Goal: Contribute content: Contribute content

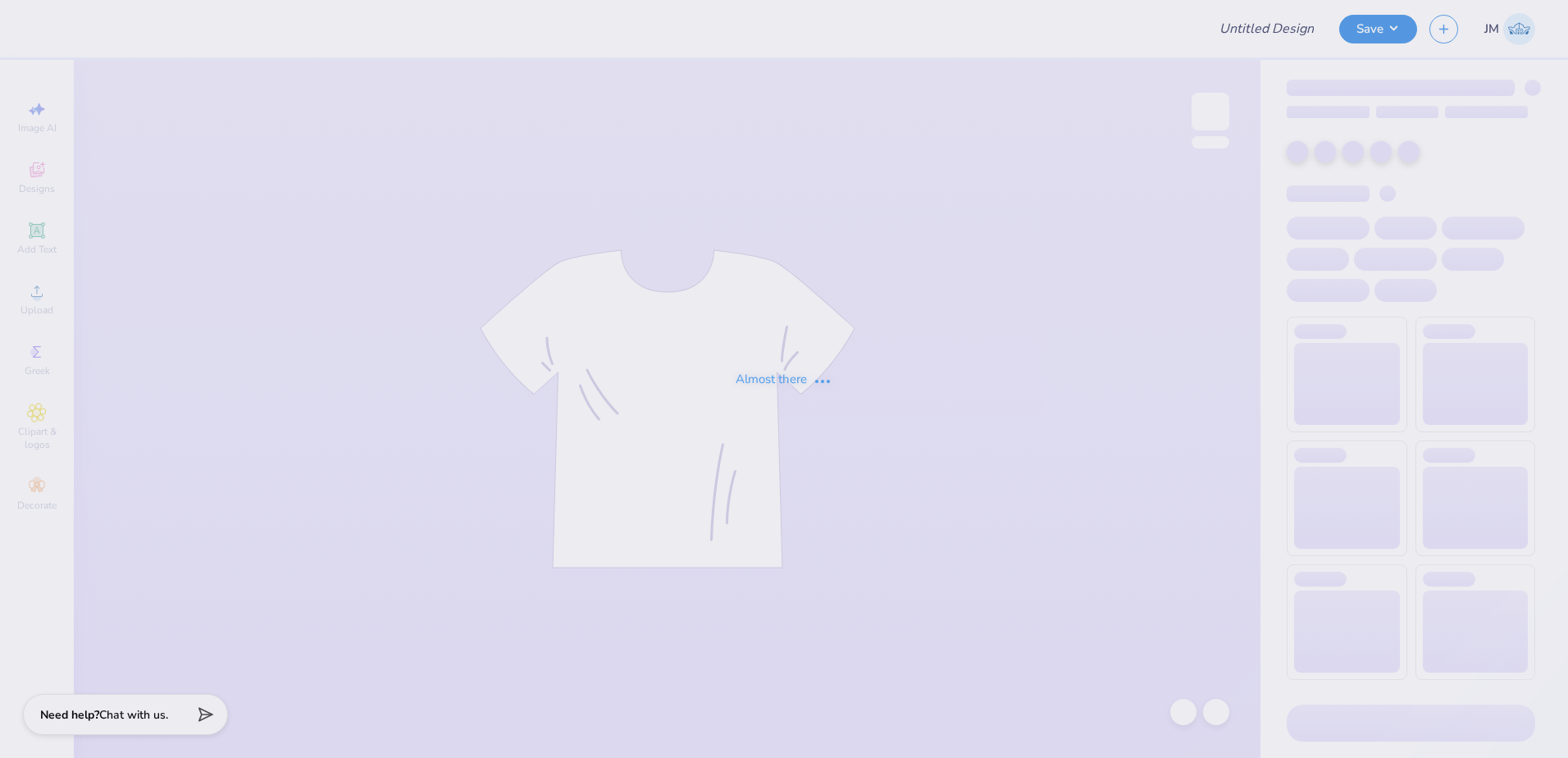
type input "Freddie Poster"
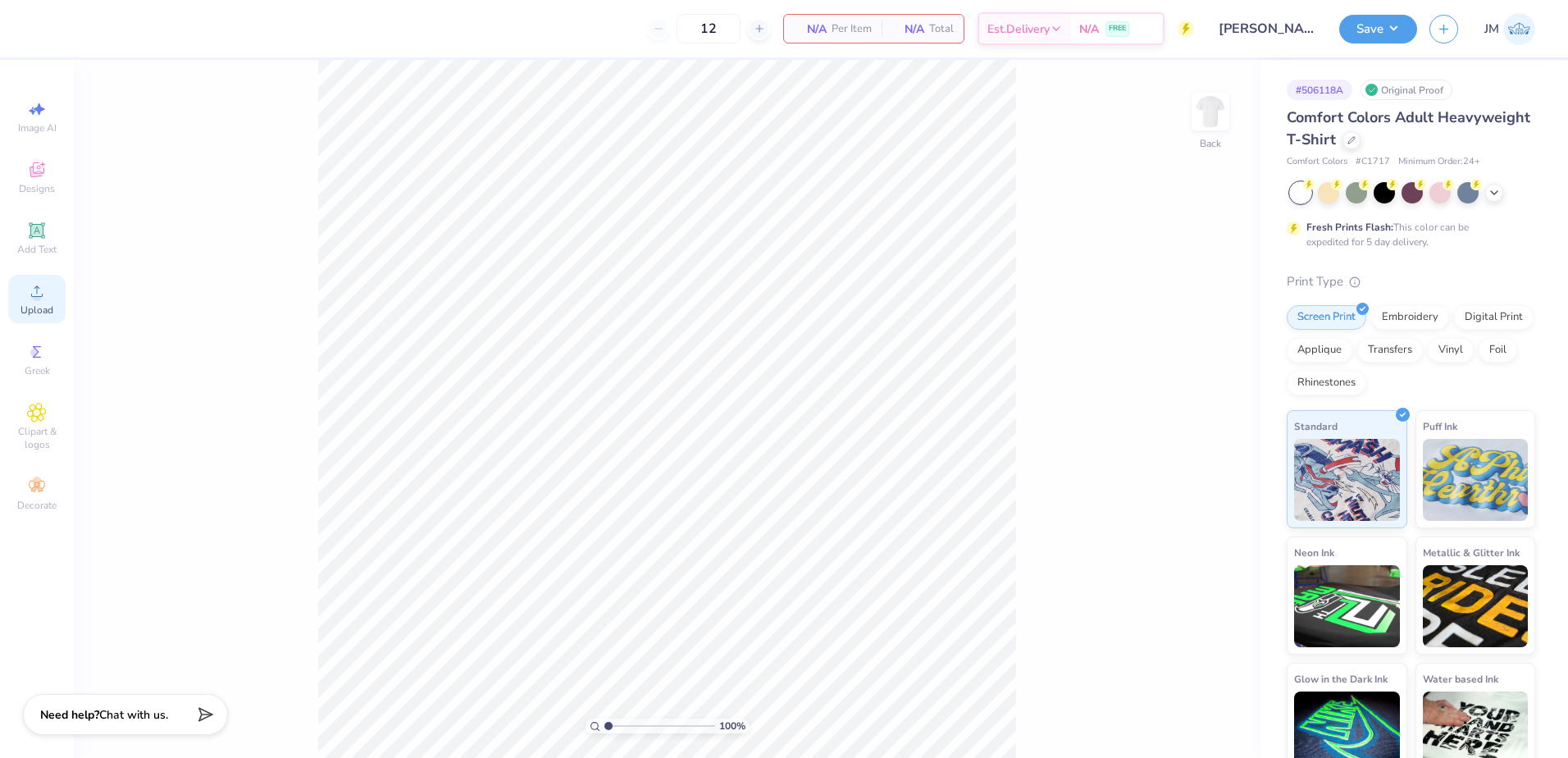
click at [43, 302] on div "Upload" at bounding box center [36, 299] width 57 height 48
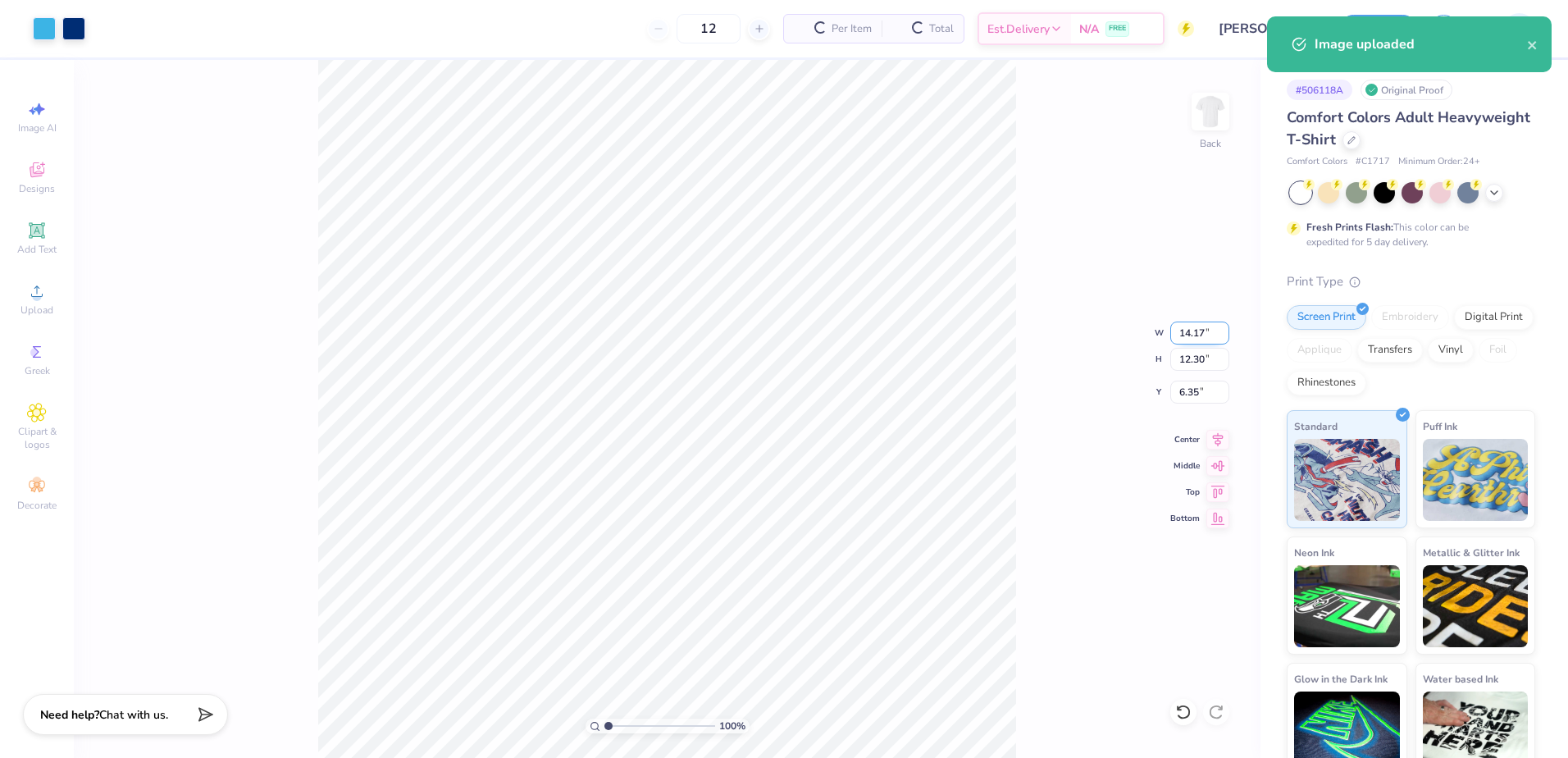
click at [1207, 338] on input "14.17" at bounding box center [1200, 333] width 59 height 23
type input "12.50"
type input "10.85"
drag, startPoint x: 1192, startPoint y: 383, endPoint x: 1192, endPoint y: 393, distance: 10.0
click at [1192, 393] on input "7.08" at bounding box center [1200, 392] width 59 height 23
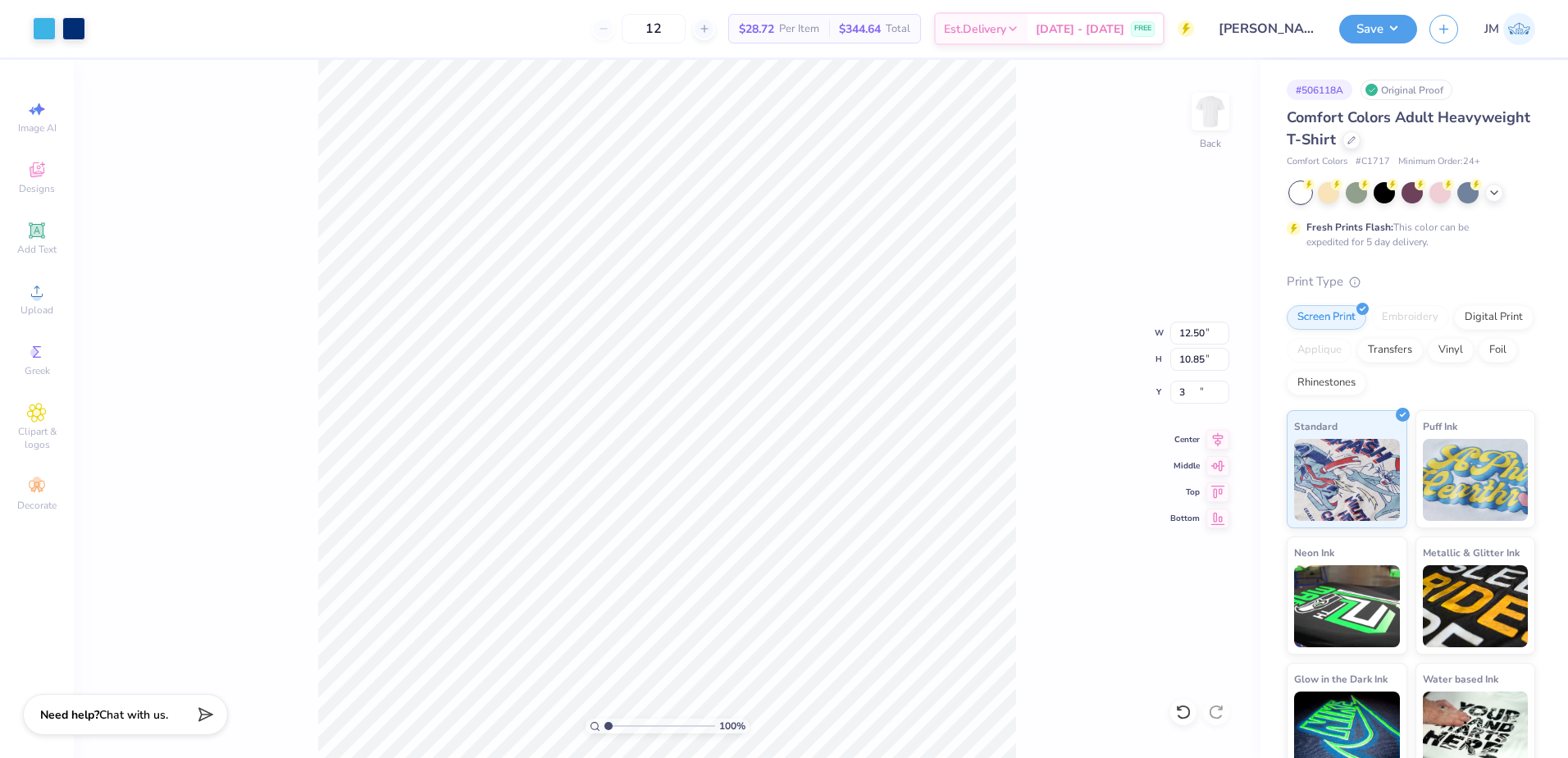
click at [1203, 347] on div "100 % Back W 12.50 12.50 " H 10.85 10.85 " Y 3 7.08 " Center Middle Top Bottom" at bounding box center [667, 409] width 1187 height 698
click at [1200, 354] on div "100 % Back W 12.50 12.50 " H 10.85 10.85 " Y 3 7.08 " Center Middle Top Bottom" at bounding box center [667, 409] width 1187 height 698
type input "3.00"
click at [1223, 444] on icon at bounding box center [1218, 437] width 23 height 20
click at [1377, 26] on button "Save" at bounding box center [1379, 26] width 78 height 29
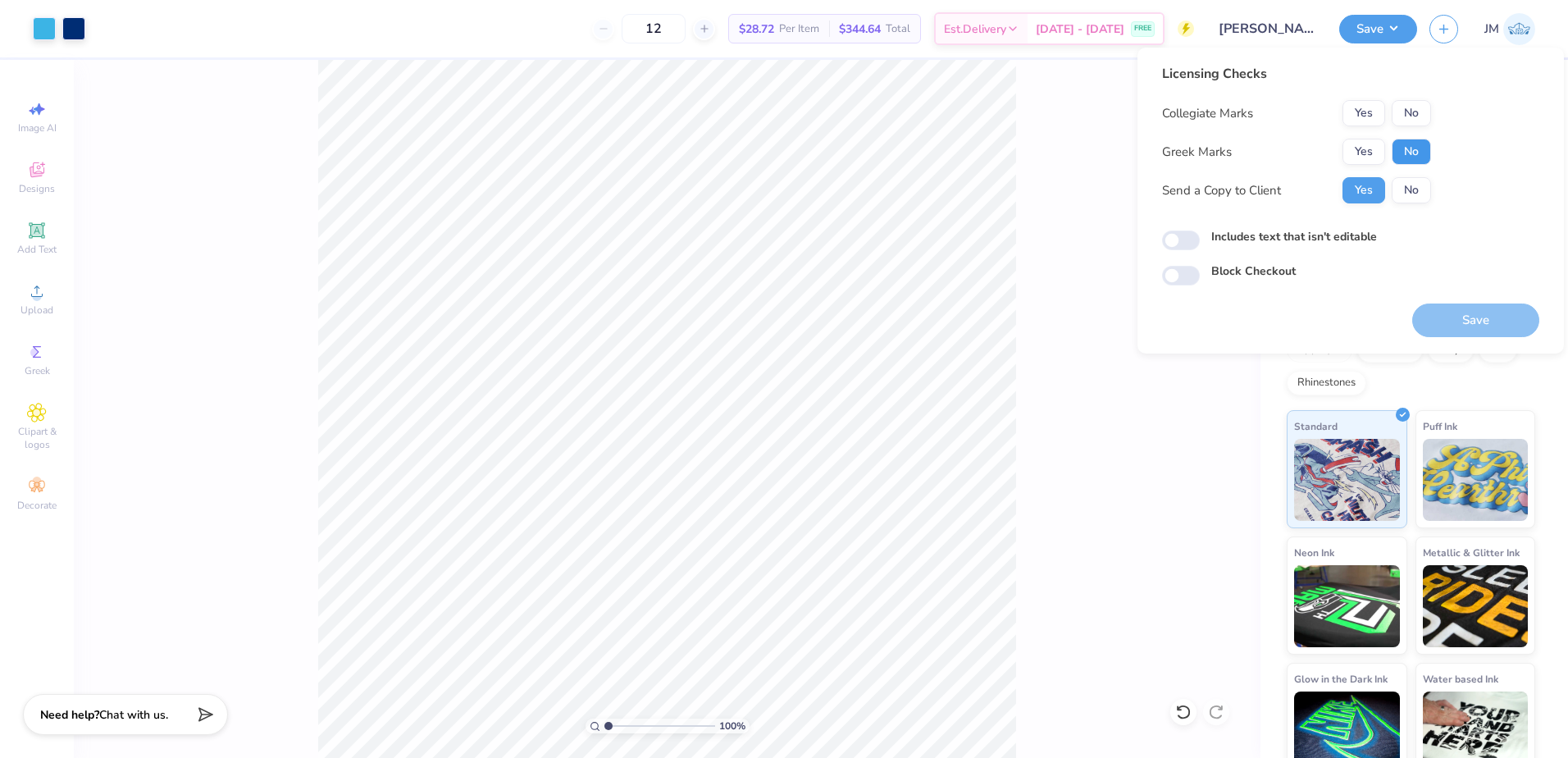
click at [1417, 146] on button "No" at bounding box center [1412, 152] width 40 height 26
click at [1412, 105] on button "No" at bounding box center [1412, 113] width 40 height 26
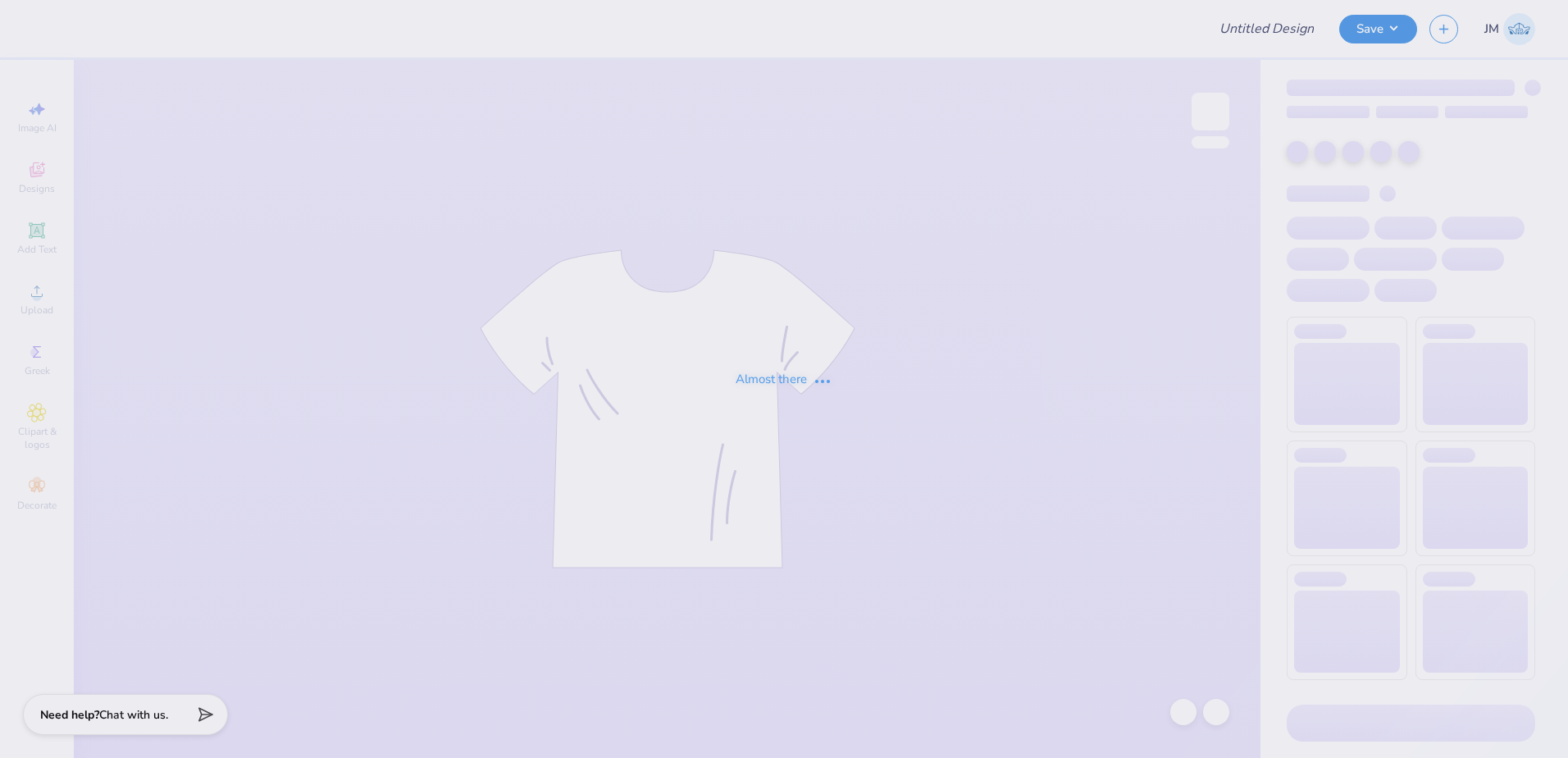
type input "Homecoming - Class Officer Collective at [GEOGRAPHIC_DATA] Un"
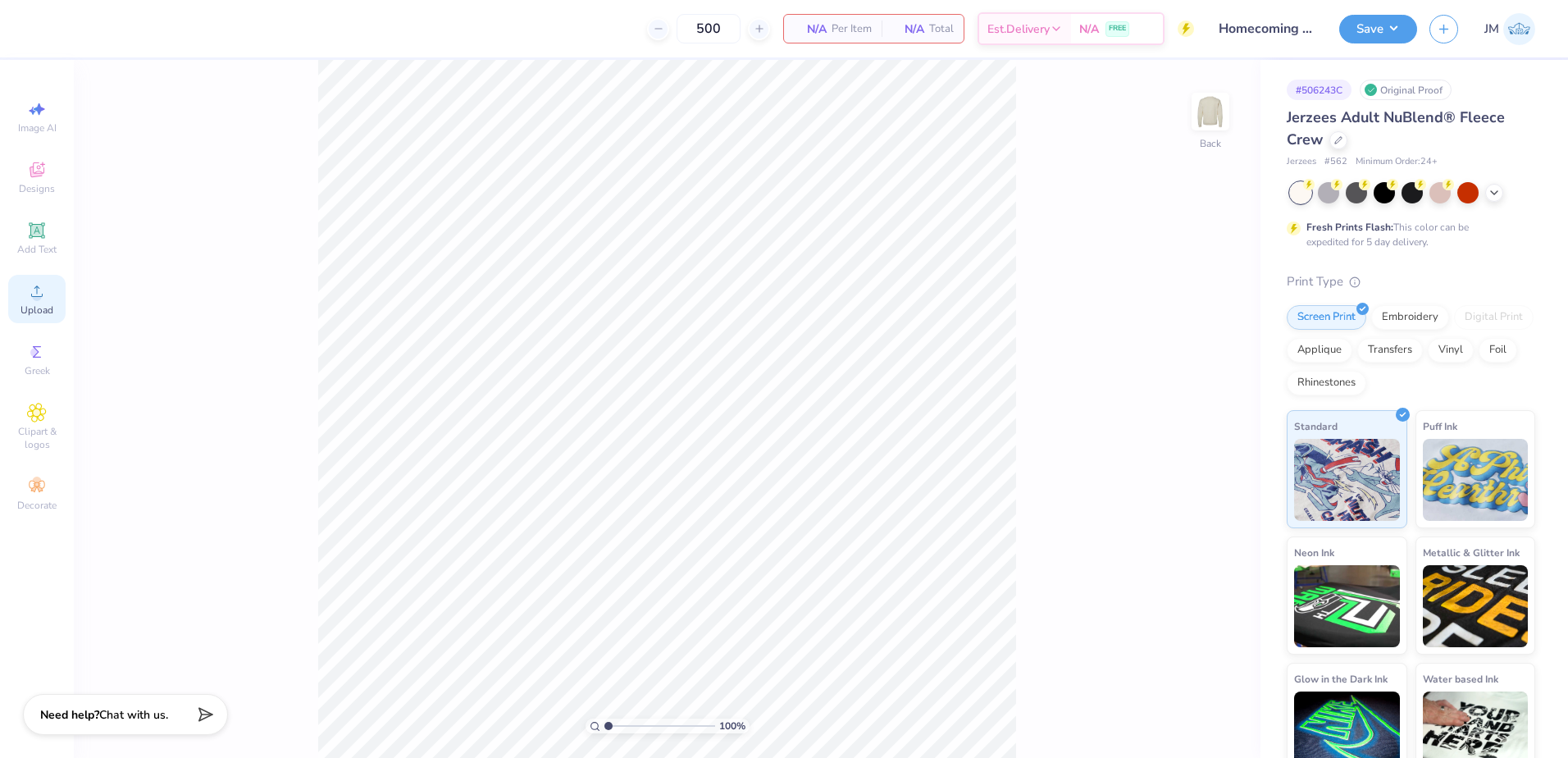
click at [44, 300] on icon at bounding box center [37, 291] width 20 height 20
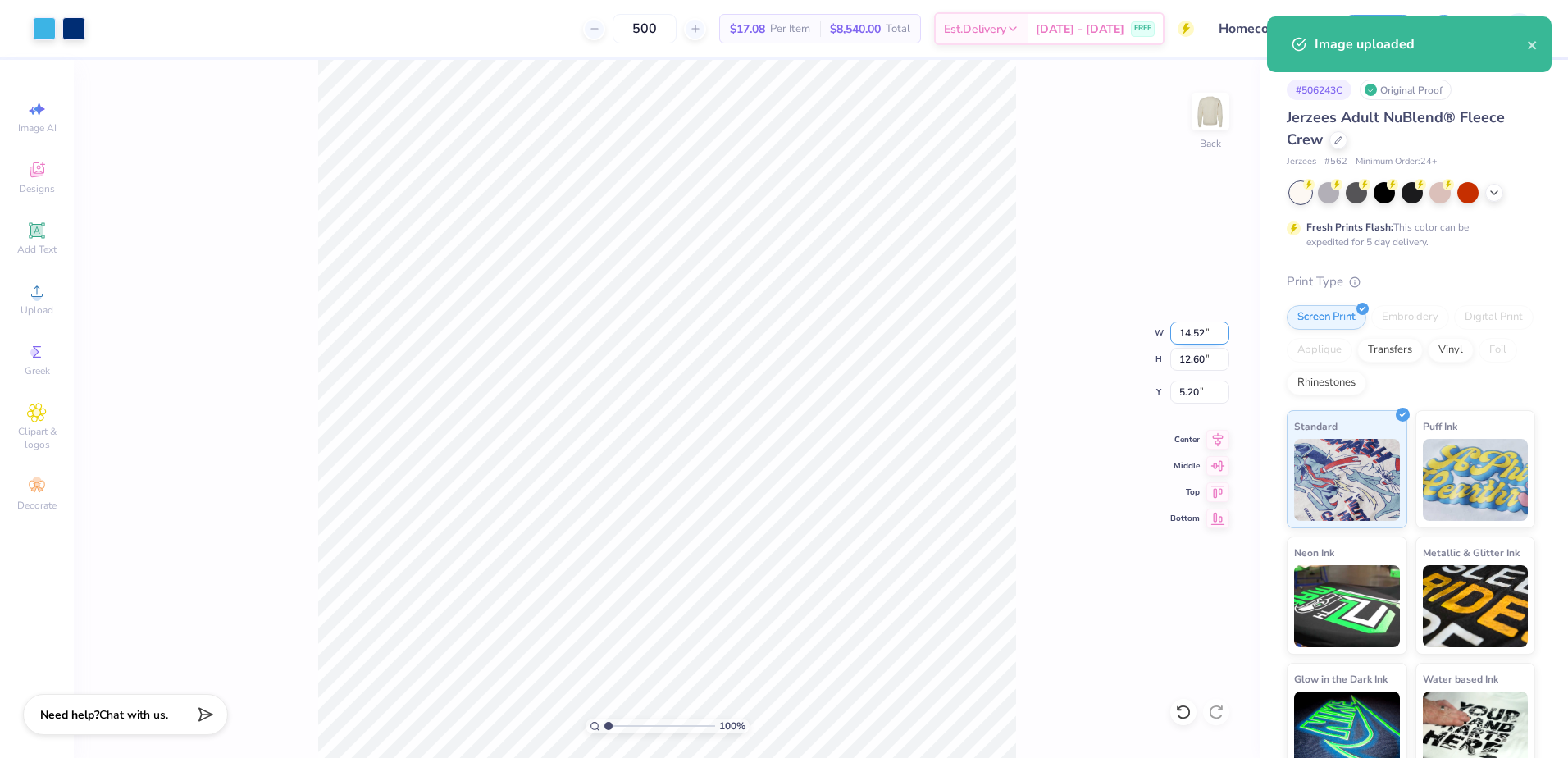
click at [1183, 339] on input "14.52" at bounding box center [1200, 333] width 59 height 23
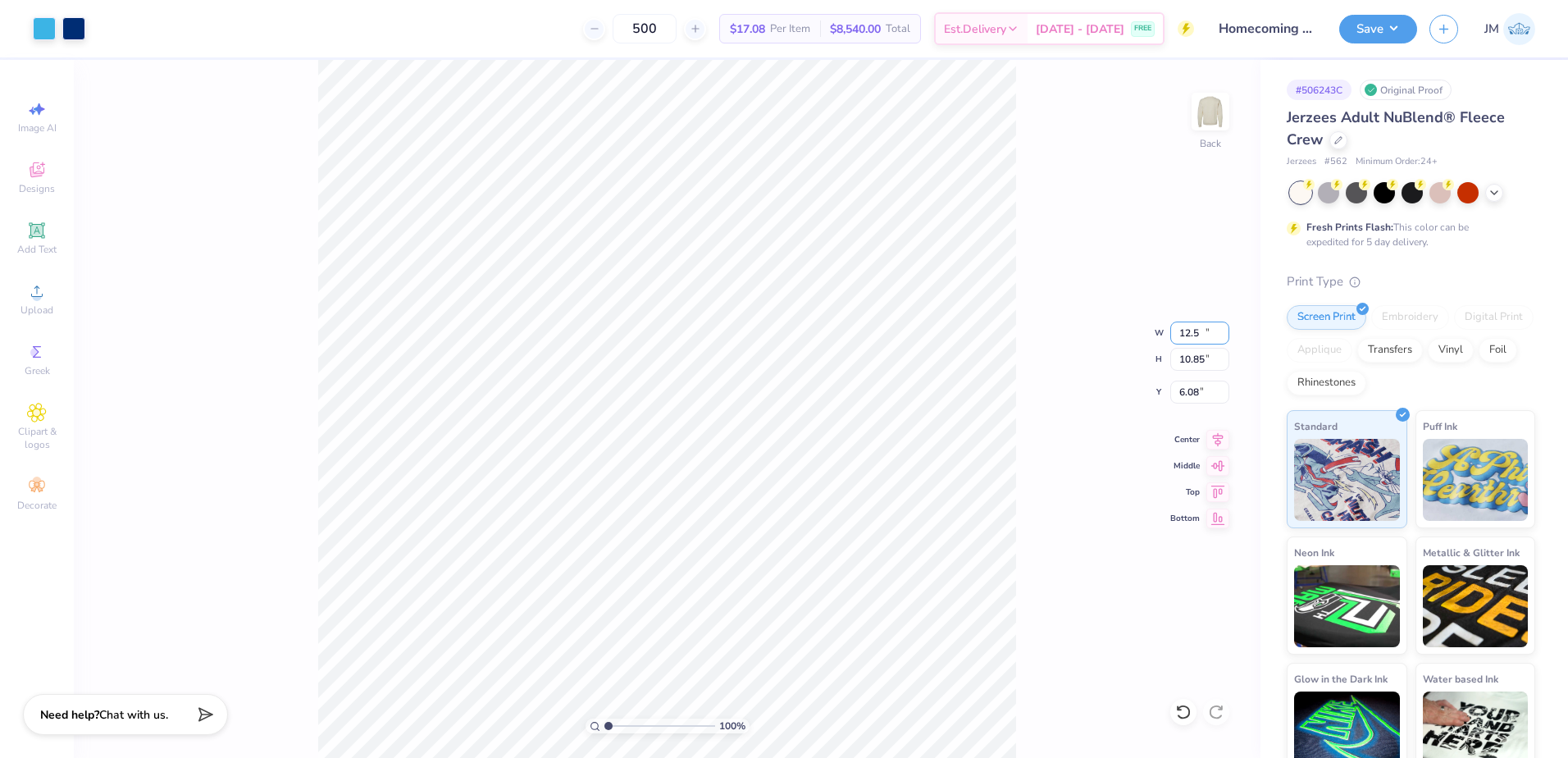
type input "12.50"
type input "10.85"
click at [1191, 388] on input "6.08" at bounding box center [1200, 392] width 59 height 23
click at [1203, 360] on input "10.85" at bounding box center [1200, 359] width 59 height 23
type input "3.00"
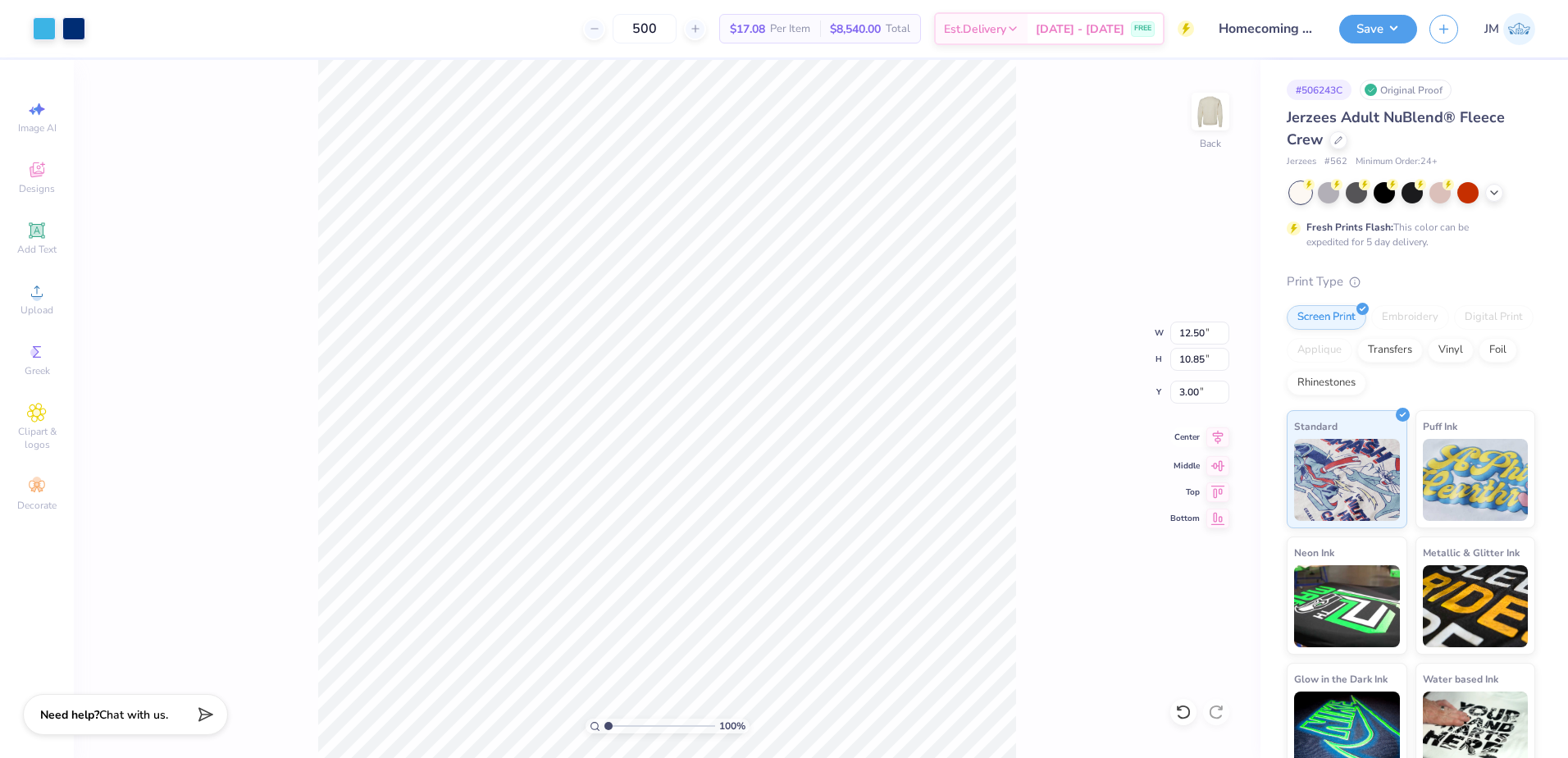
click at [1227, 441] on icon at bounding box center [1218, 437] width 23 height 20
click at [1405, 28] on button "Save" at bounding box center [1379, 26] width 78 height 29
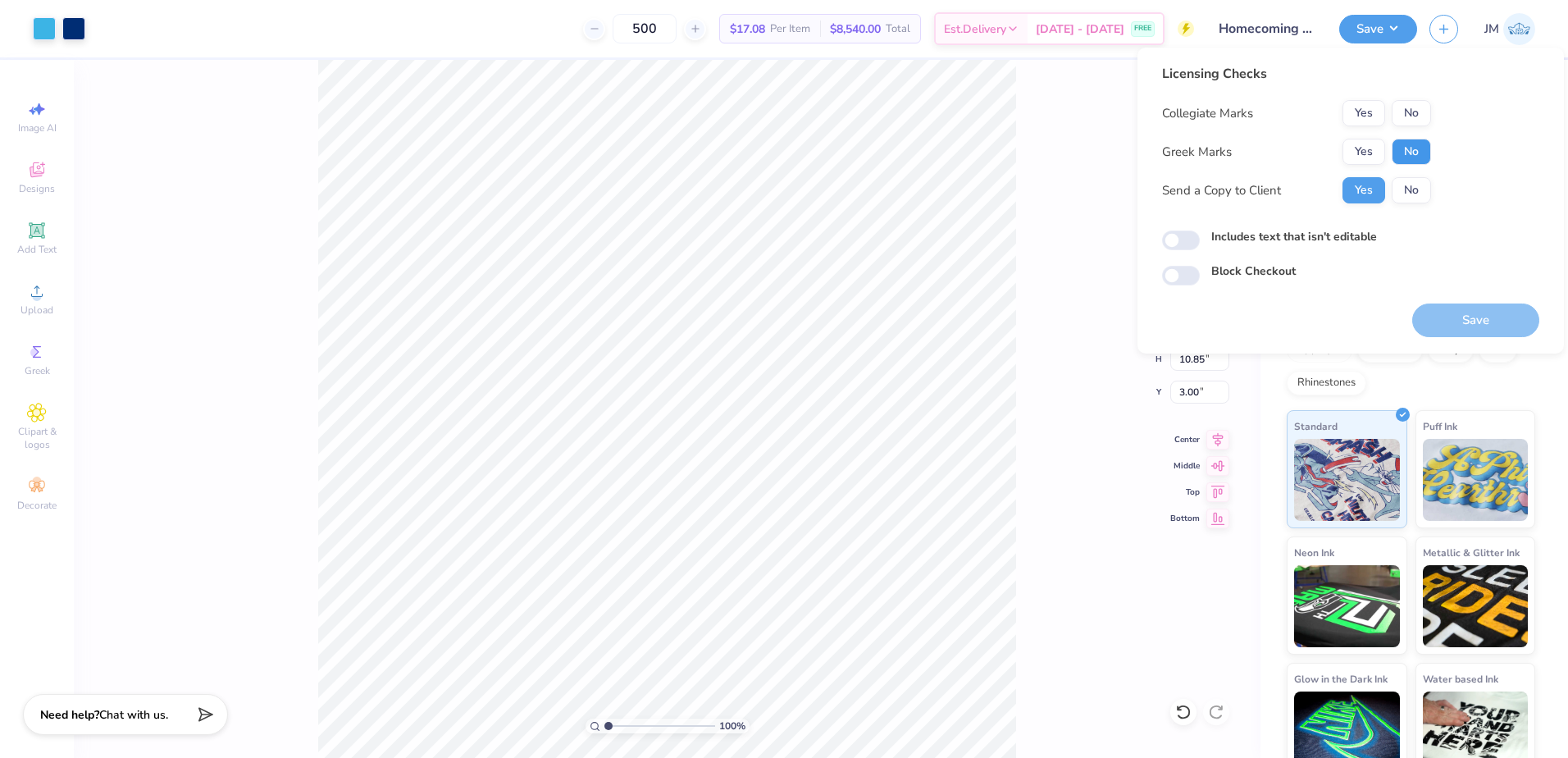
click at [1421, 149] on button "No" at bounding box center [1412, 152] width 40 height 26
click at [1414, 107] on button "No" at bounding box center [1412, 113] width 40 height 26
click at [1436, 310] on button "Save" at bounding box center [1476, 320] width 127 height 34
